Goal: Task Accomplishment & Management: Manage account settings

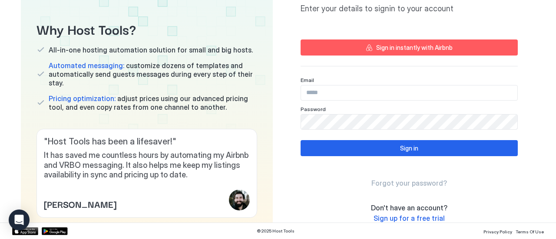
scroll to position [66, 0]
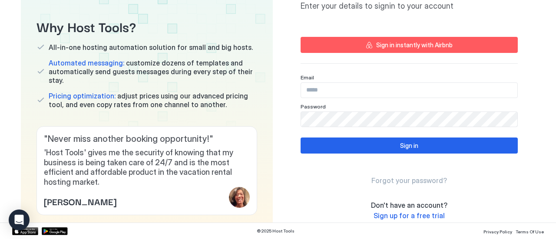
click at [421, 46] on div "Sign in instantly with Airbnb" at bounding box center [414, 44] width 76 height 9
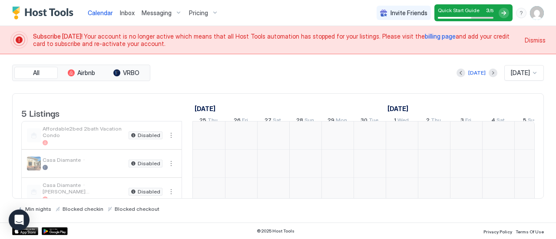
scroll to position [0, 483]
drag, startPoint x: 53, startPoint y: 165, endPoint x: 167, endPoint y: 171, distance: 114.0
click at [167, 171] on div "Casa Diamante · Disabled" at bounding box center [102, 164] width 160 height 28
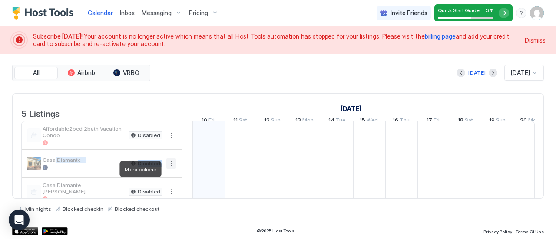
click at [167, 169] on button "More options" at bounding box center [171, 164] width 10 height 10
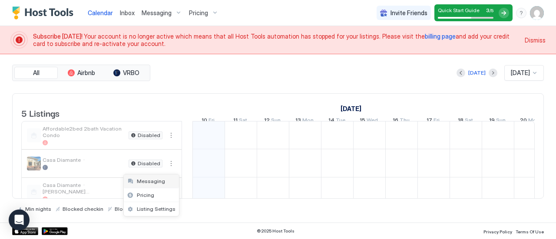
click at [147, 182] on span "Messaging" at bounding box center [151, 181] width 28 height 7
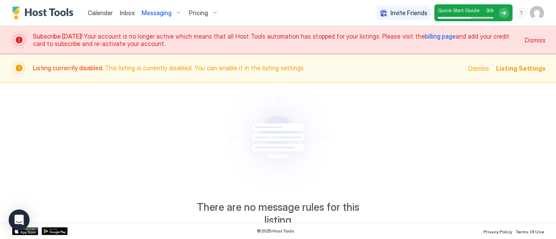
scroll to position [27, 0]
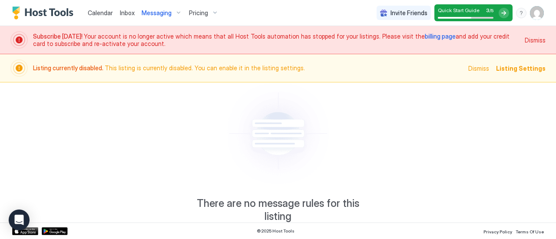
click at [521, 69] on span "Listing Settings" at bounding box center [521, 68] width 50 height 9
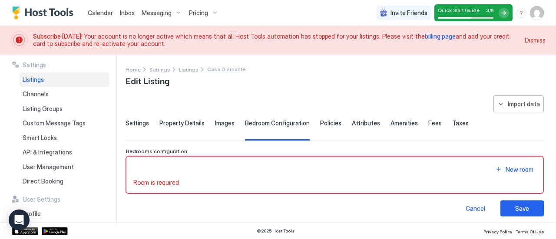
click at [226, 120] on span "Images" at bounding box center [225, 123] width 20 height 8
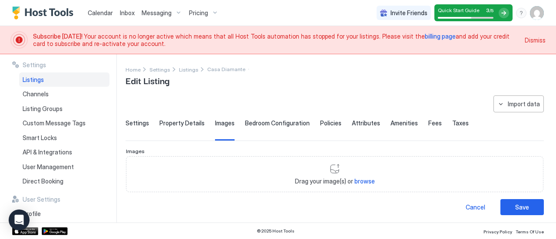
click at [425, 35] on span "billing page" at bounding box center [440, 36] width 31 height 7
